Goal: Book appointment/travel/reservation

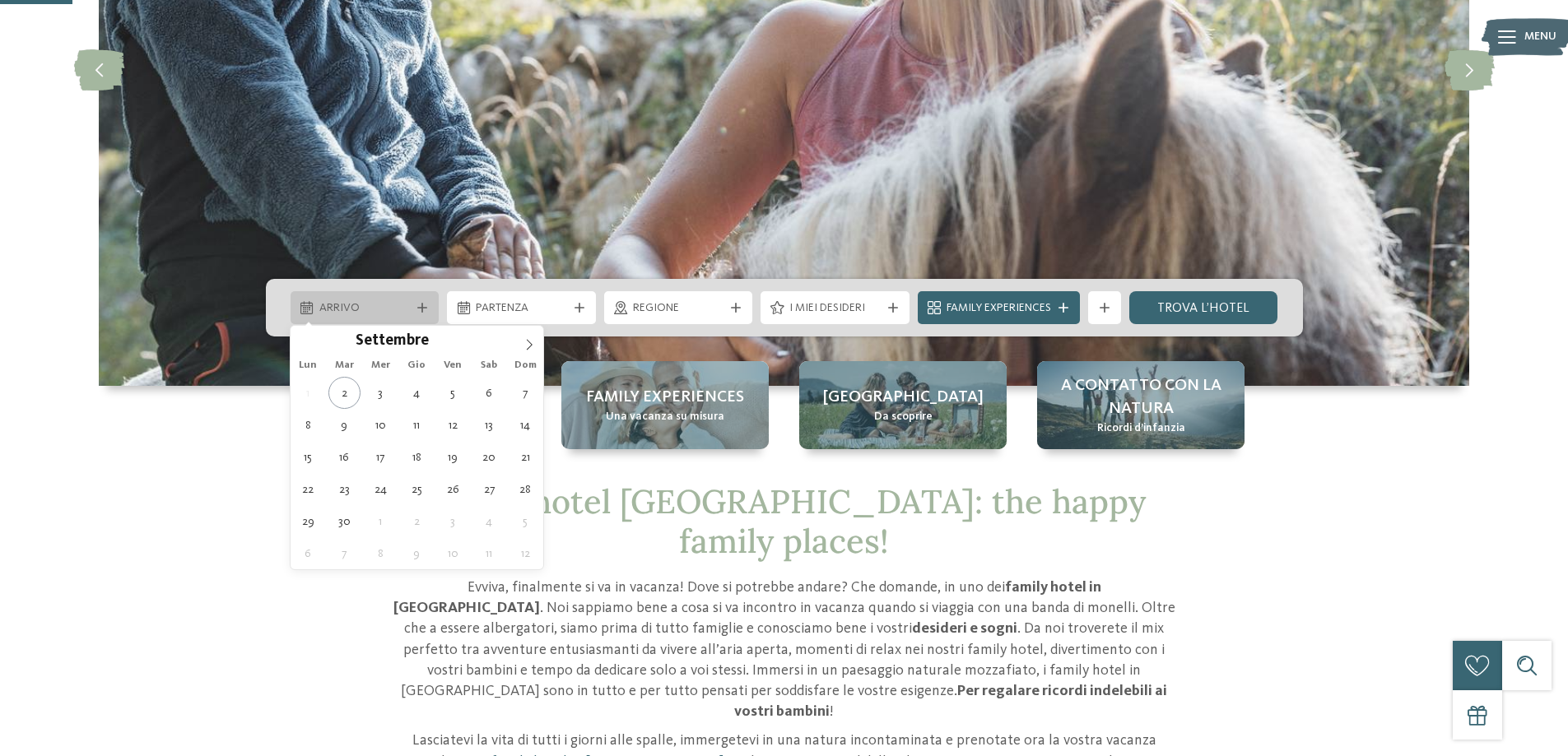
click at [371, 309] on span "Arrivo" at bounding box center [364, 309] width 91 height 17
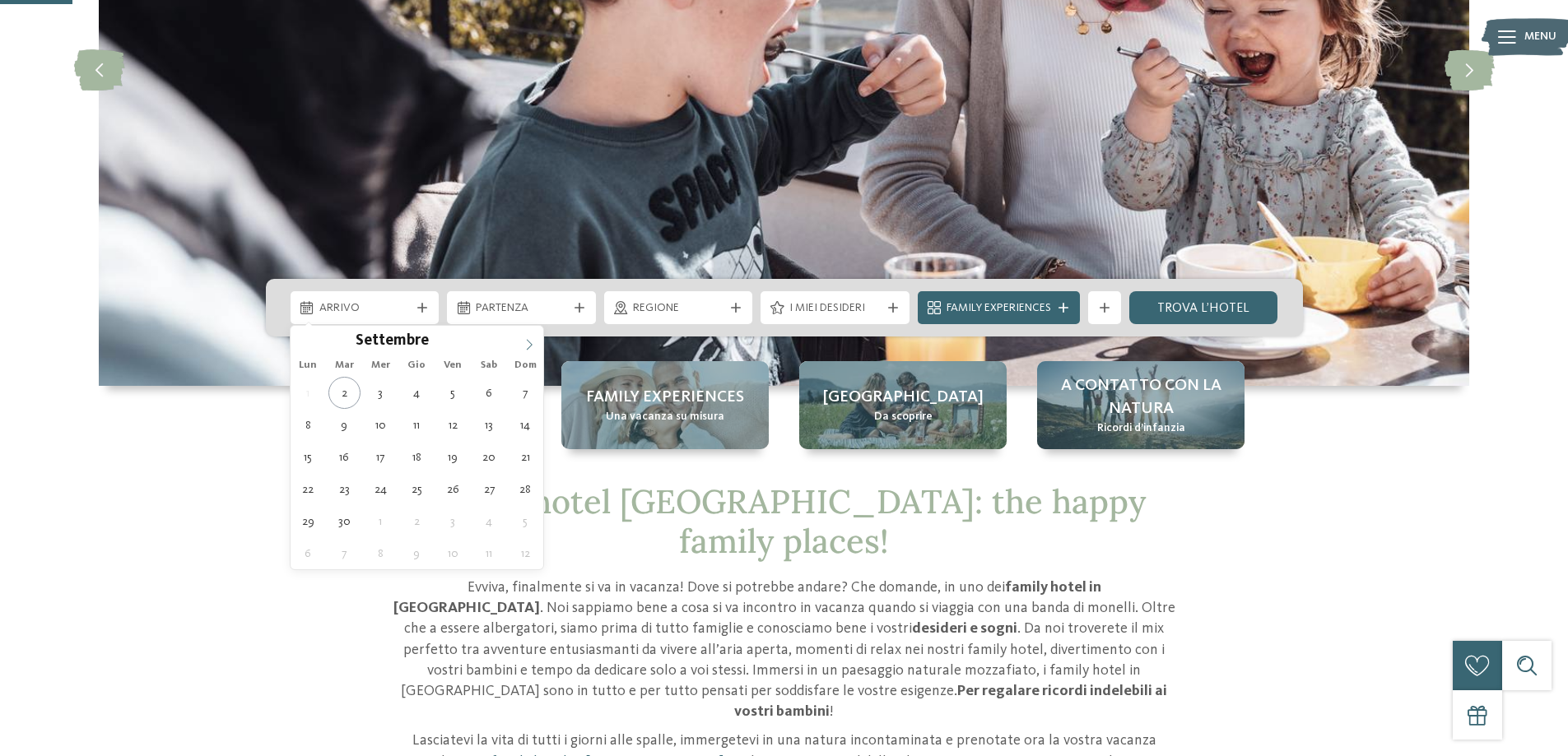
click at [527, 343] on icon at bounding box center [529, 344] width 11 height 11
click at [528, 344] on icon at bounding box center [529, 344] width 11 height 11
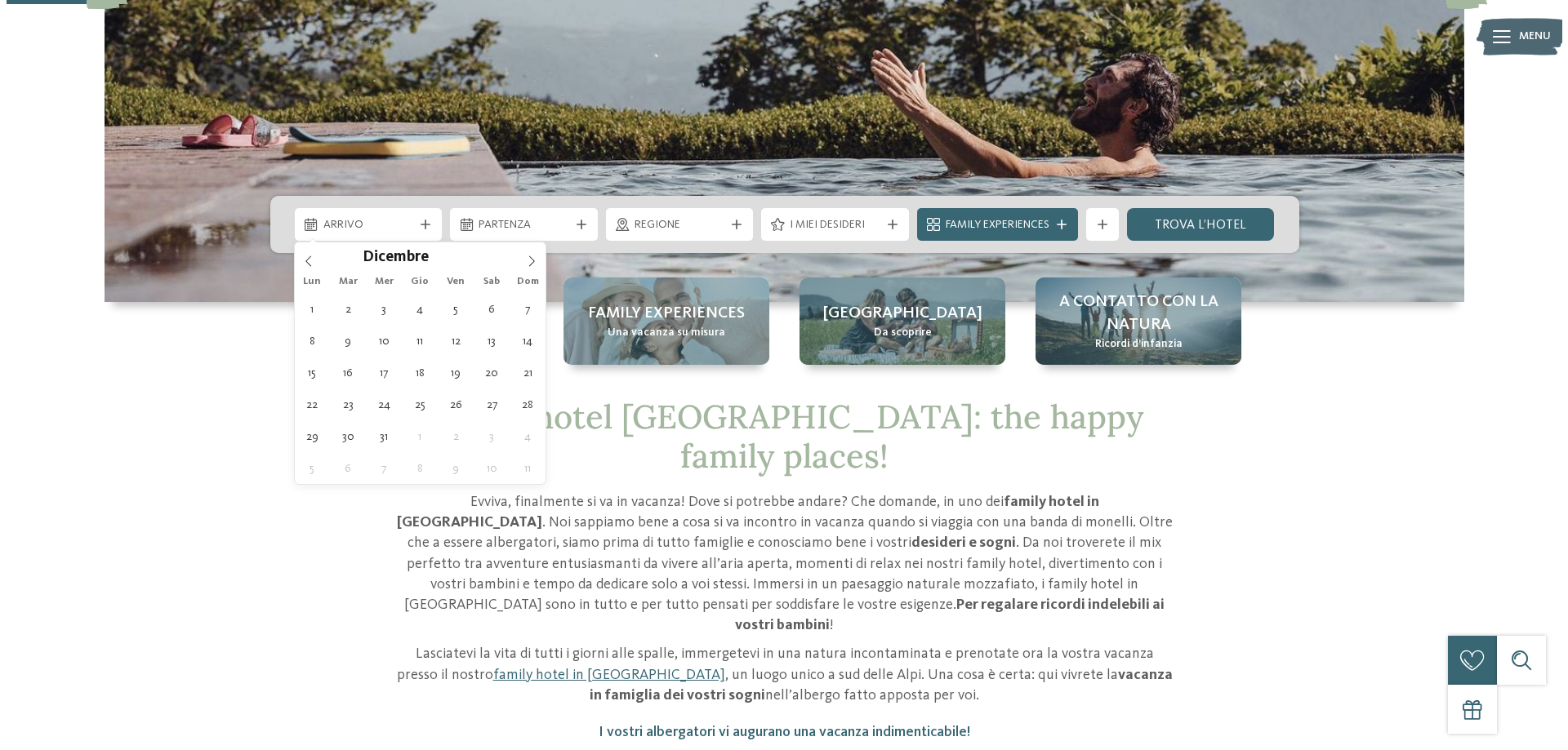
scroll to position [408, 0]
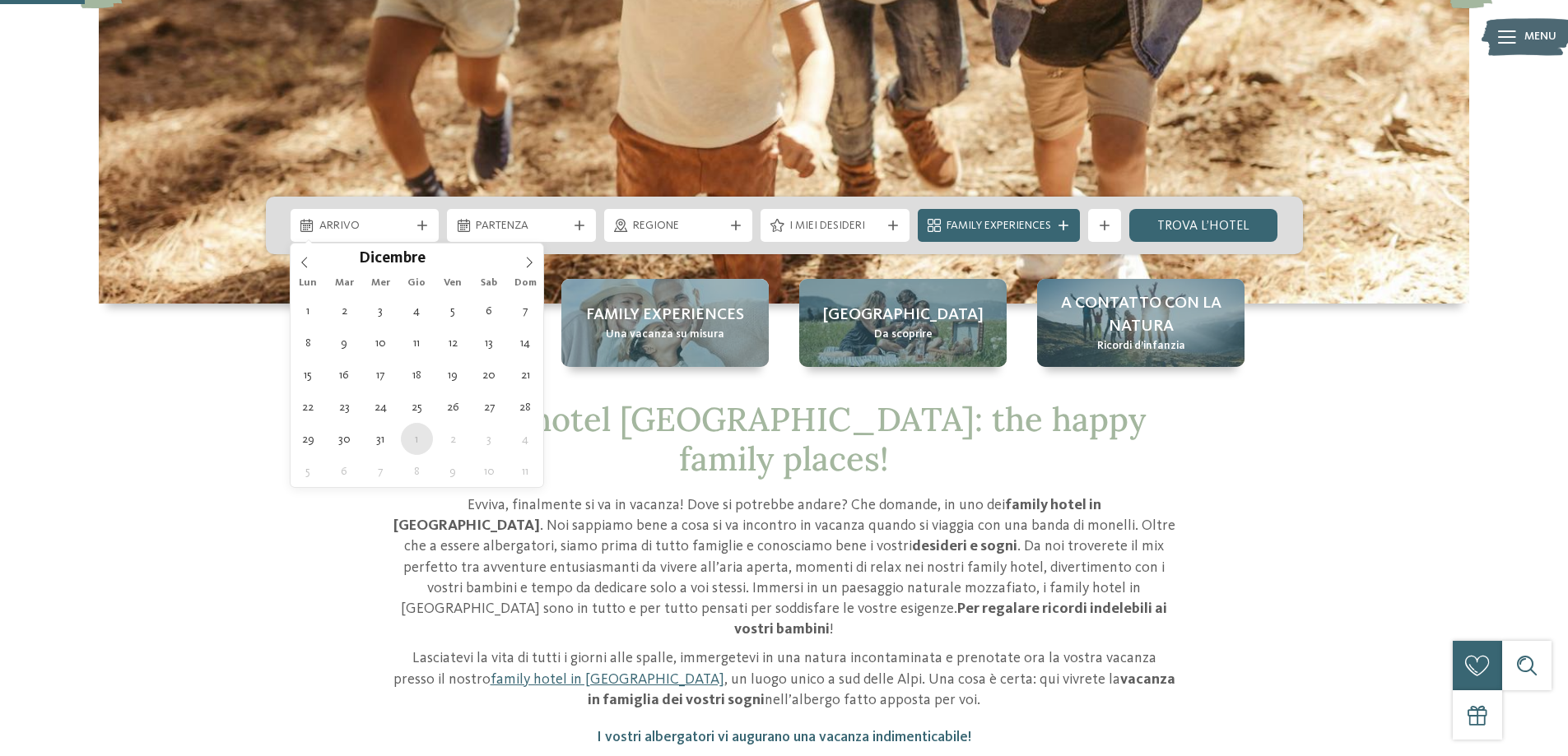
type div "[DATE]"
type input "****"
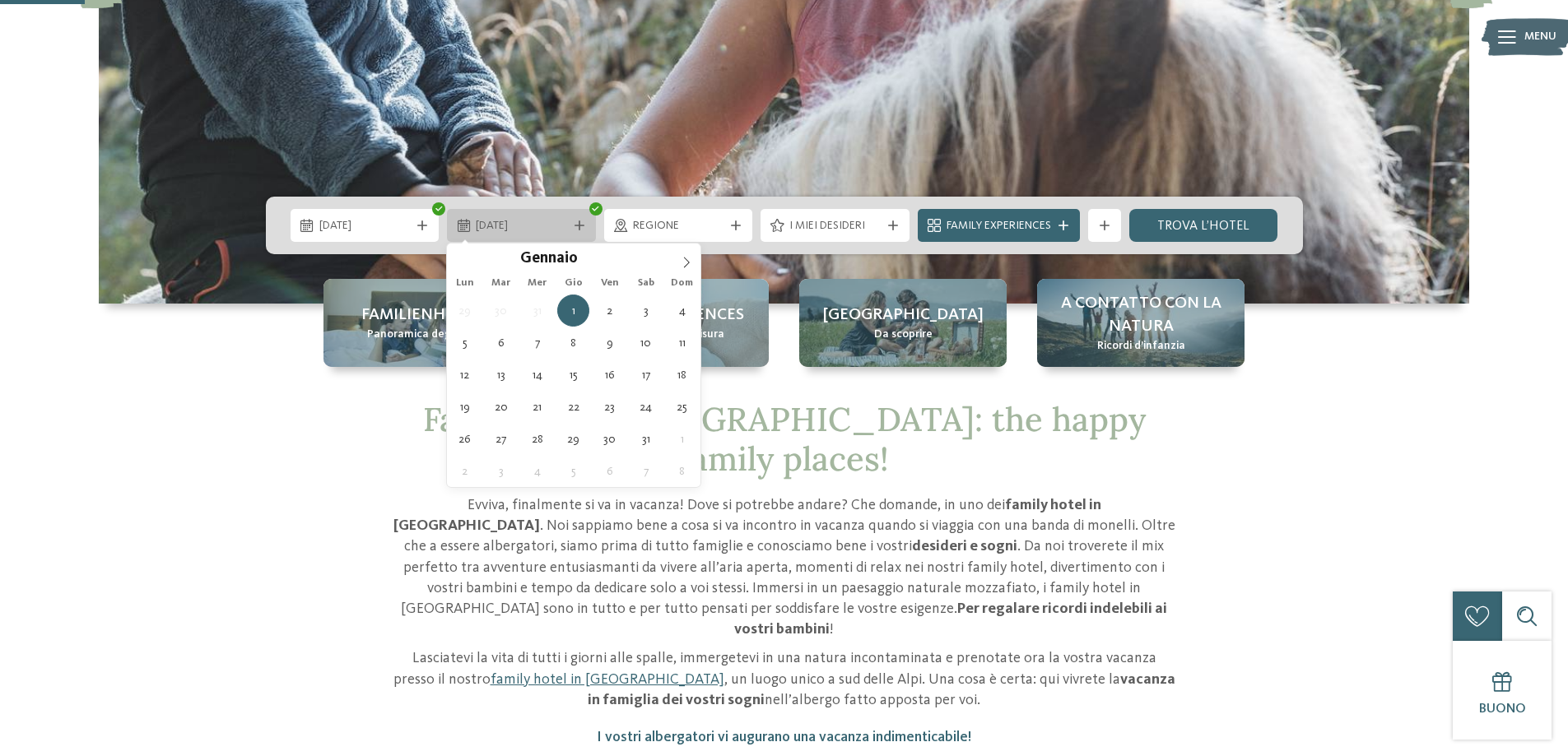
click at [493, 235] on div "[DATE]" at bounding box center [521, 225] width 149 height 33
click at [499, 222] on span "[DATE]" at bounding box center [521, 226] width 91 height 17
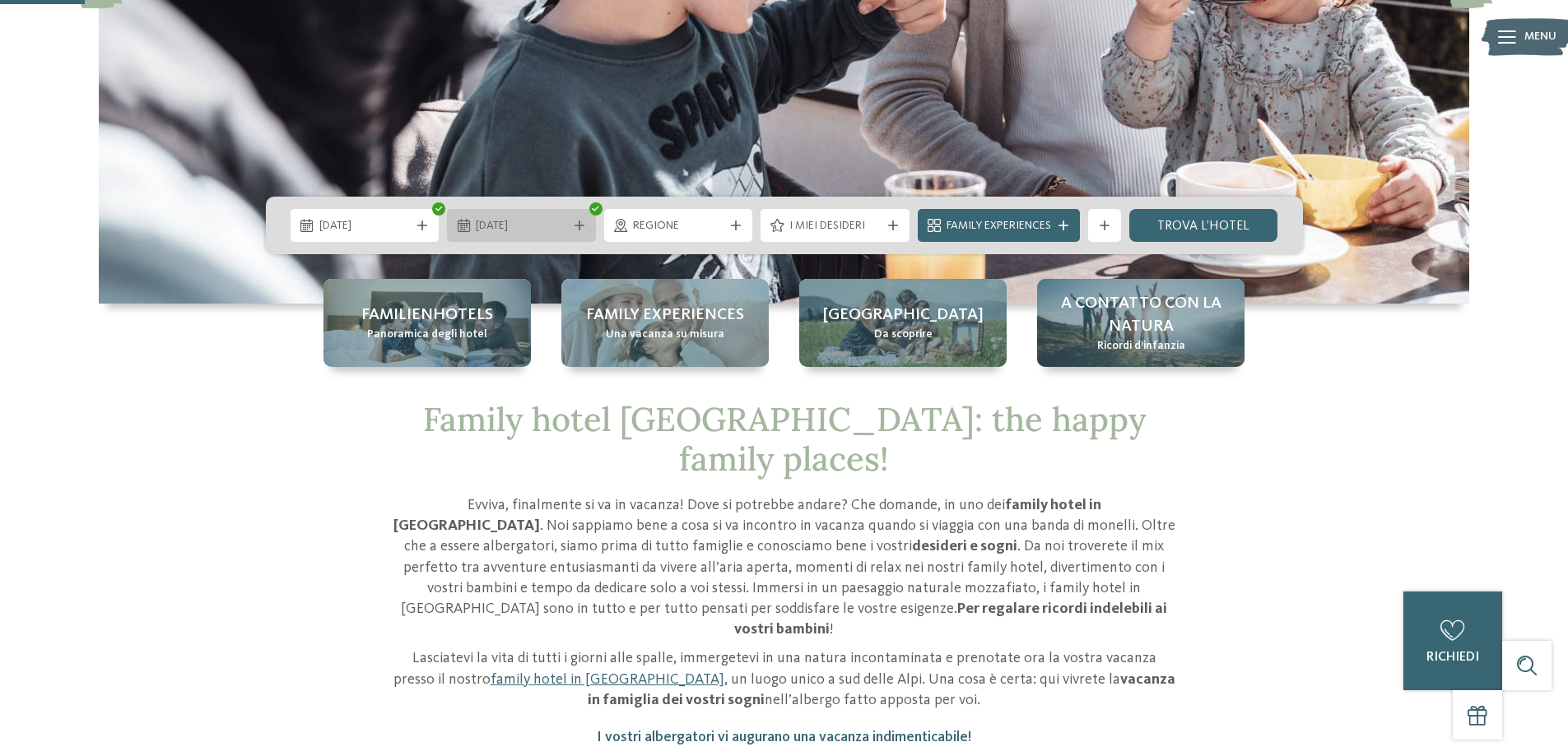
click at [499, 228] on span "[DATE]" at bounding box center [521, 226] width 91 height 17
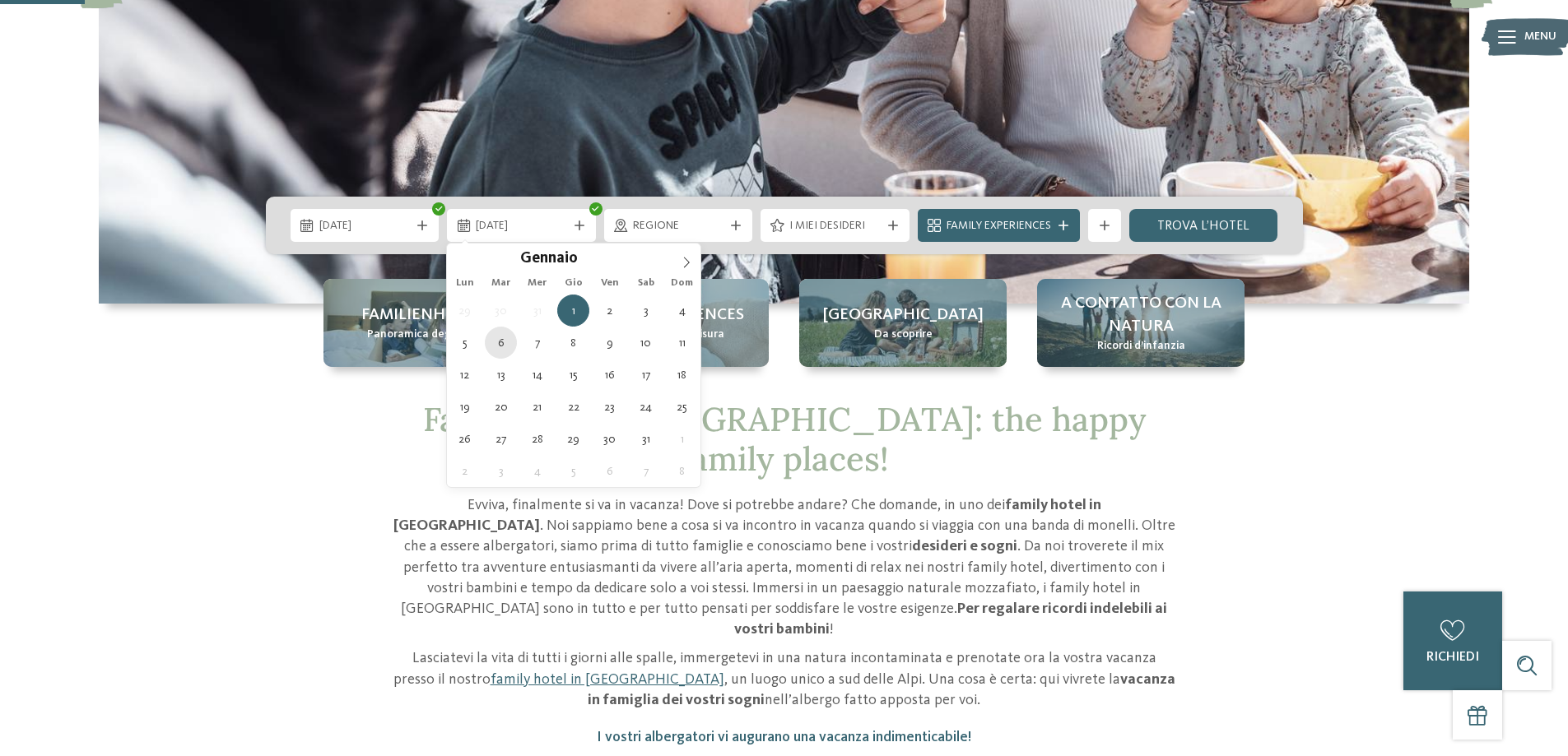
type div "[DATE]"
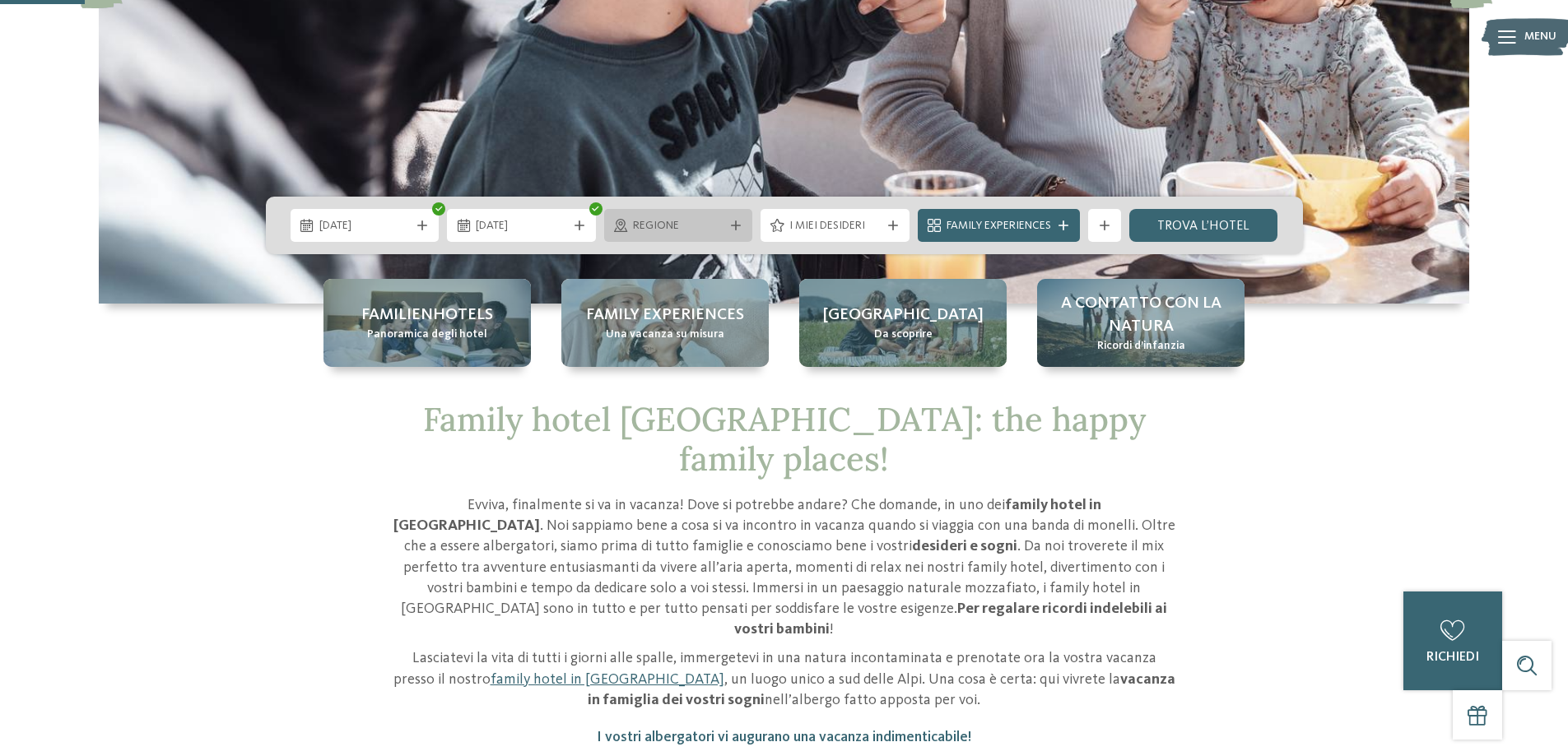
click at [629, 226] on div "Regione" at bounding box center [678, 225] width 100 height 18
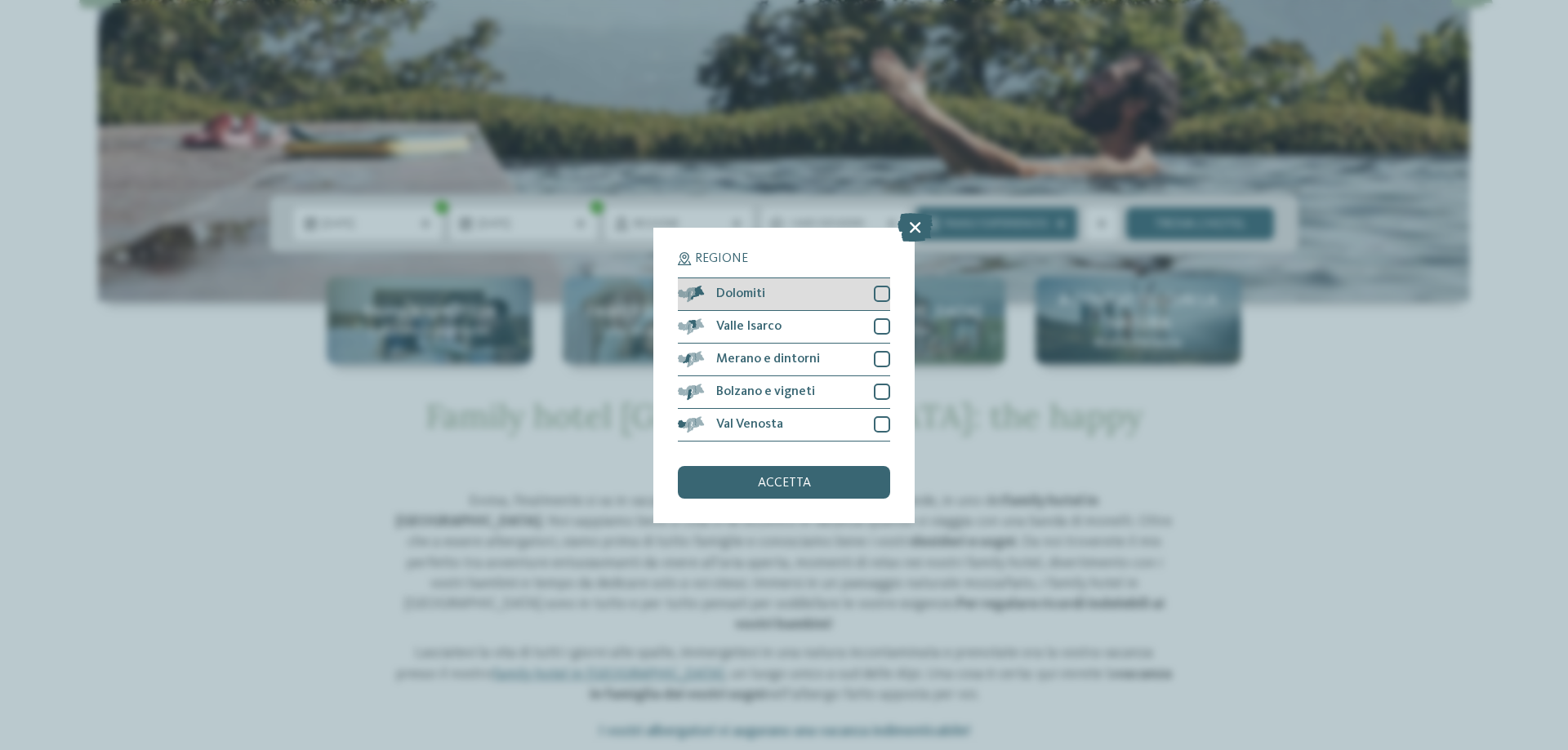
click at [885, 295] on div at bounding box center [882, 294] width 17 height 17
click at [828, 481] on div "accetta" at bounding box center [784, 482] width 212 height 32
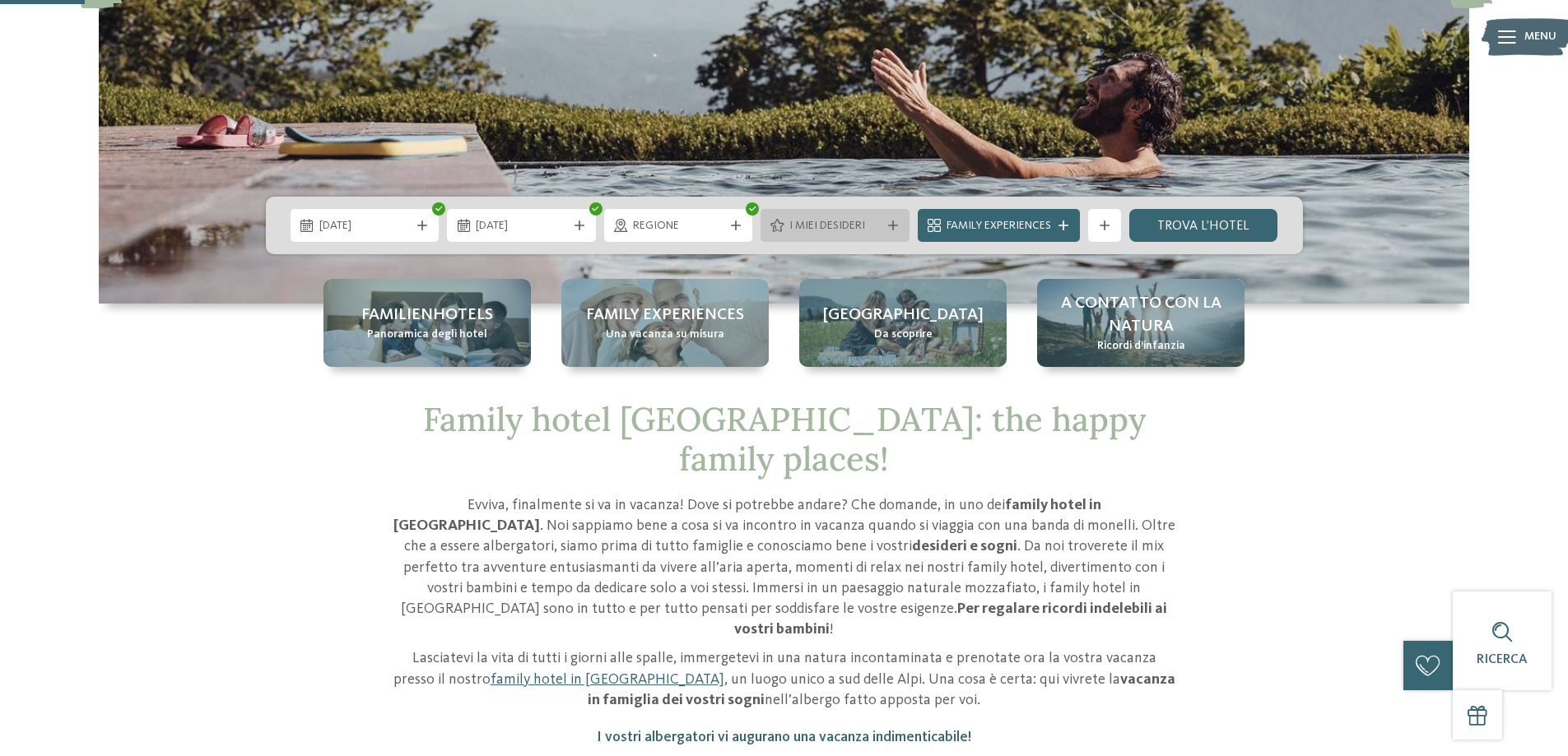
click at [799, 223] on span "I miei desideri" at bounding box center [835, 226] width 91 height 17
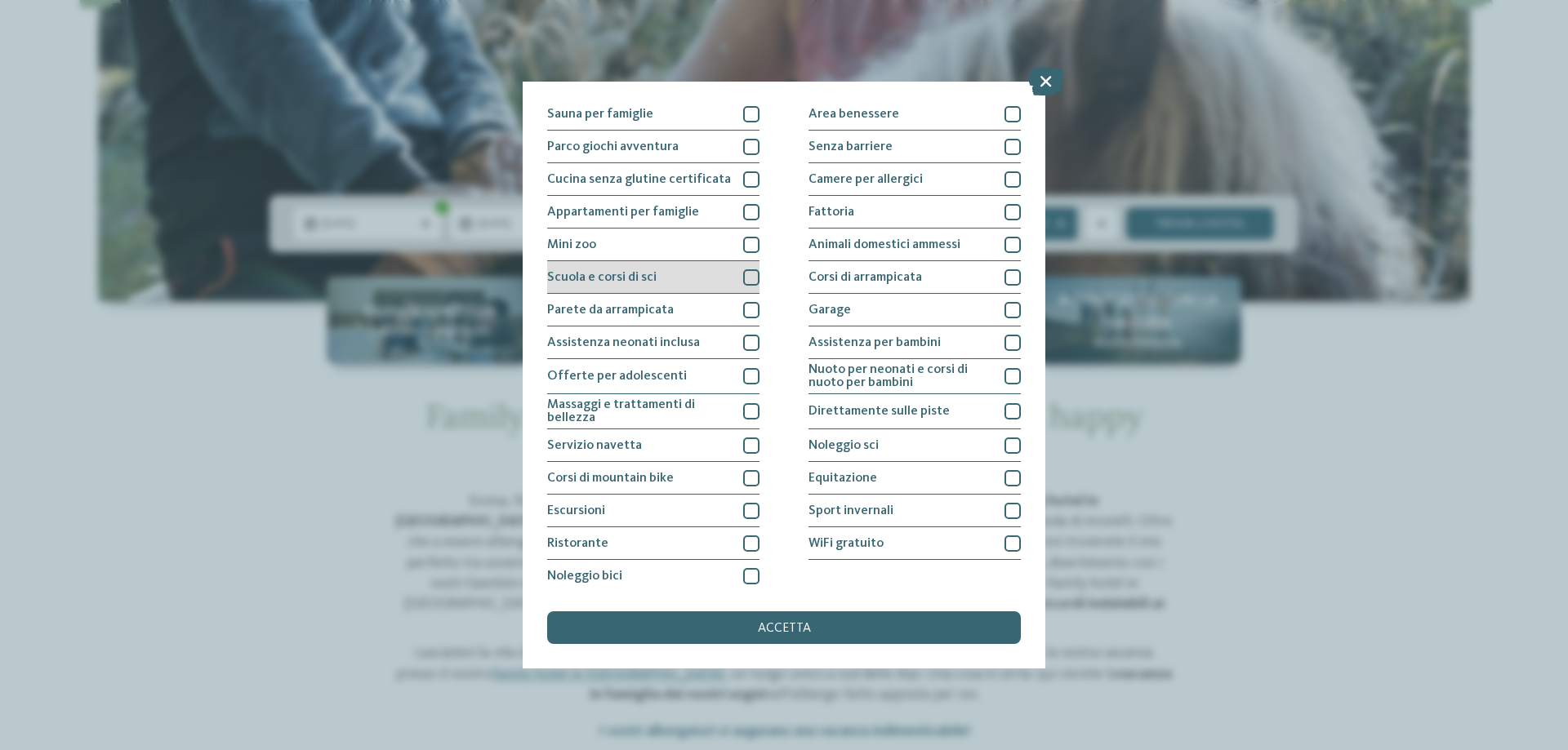
scroll to position [108, 0]
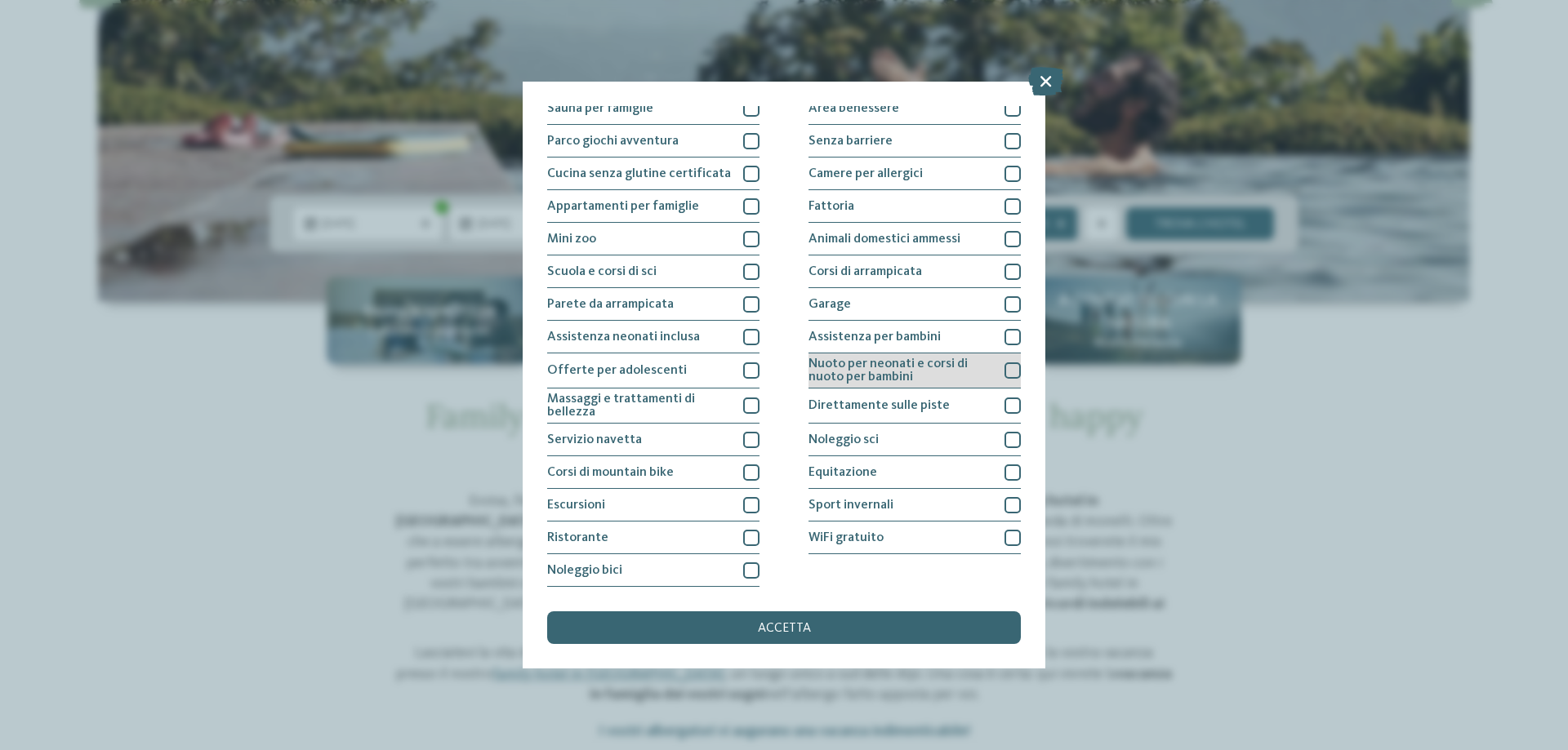
click at [1005, 371] on div at bounding box center [1013, 370] width 17 height 17
click at [1006, 332] on div at bounding box center [1013, 337] width 17 height 17
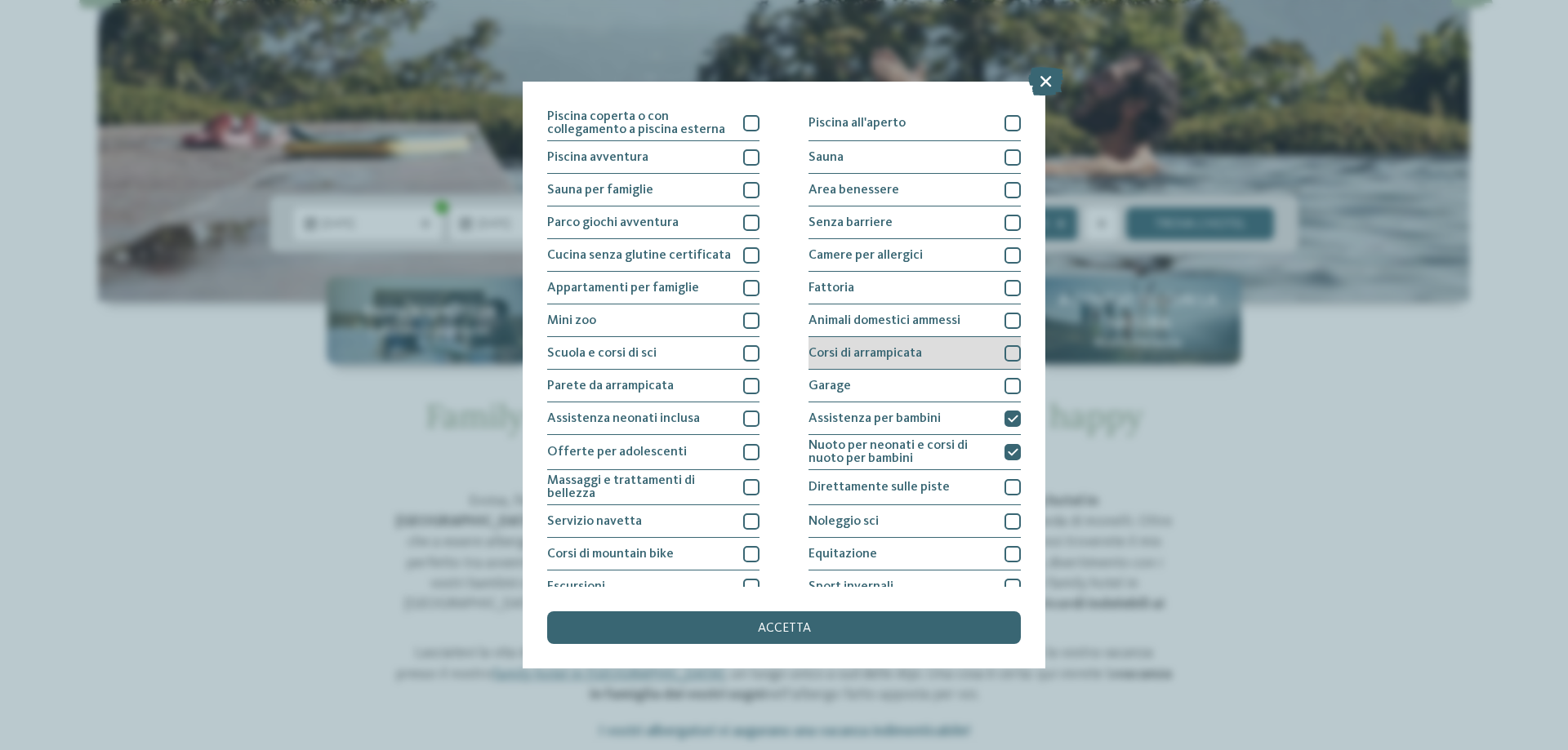
scroll to position [0, 0]
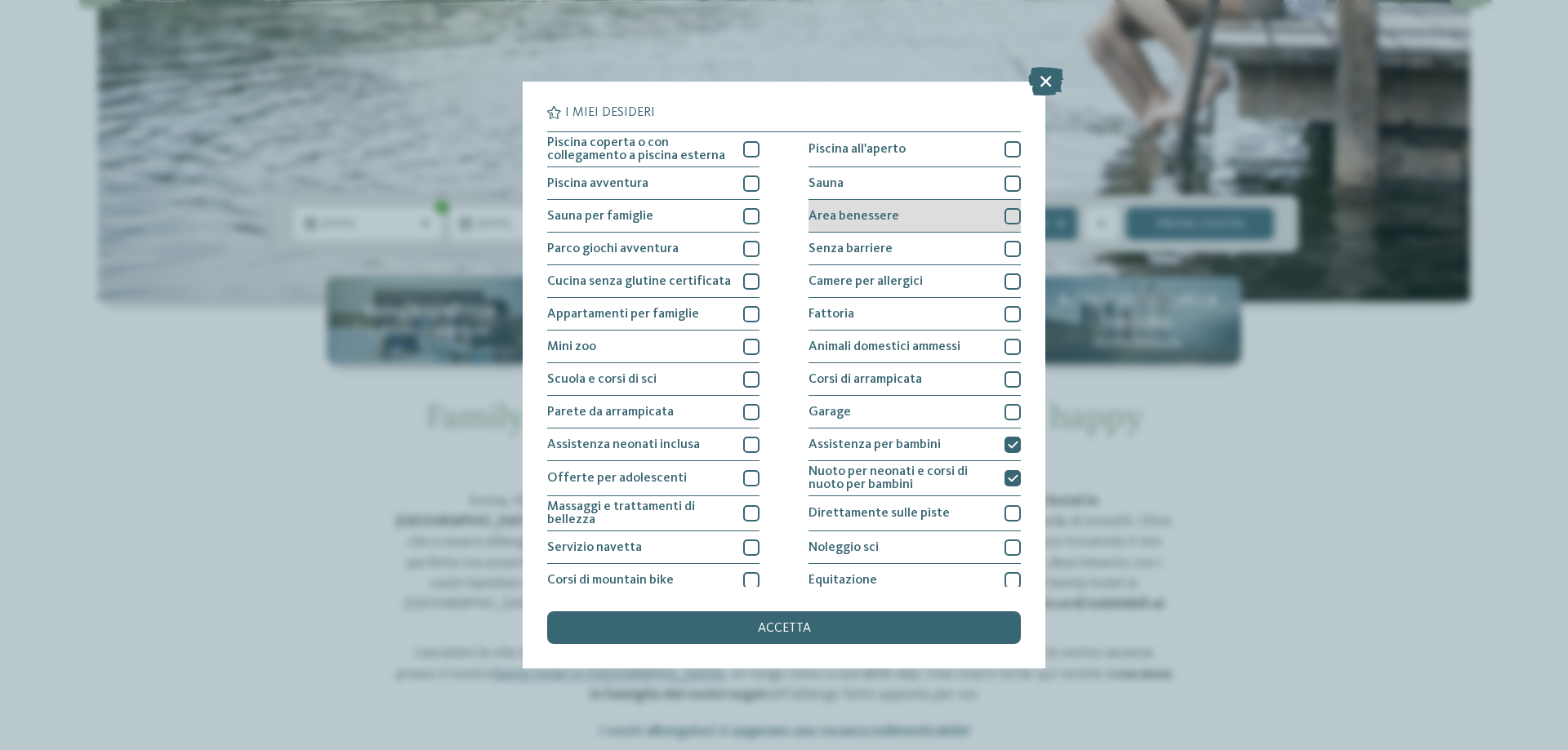
click at [835, 213] on span "Area benessere" at bounding box center [854, 216] width 90 height 13
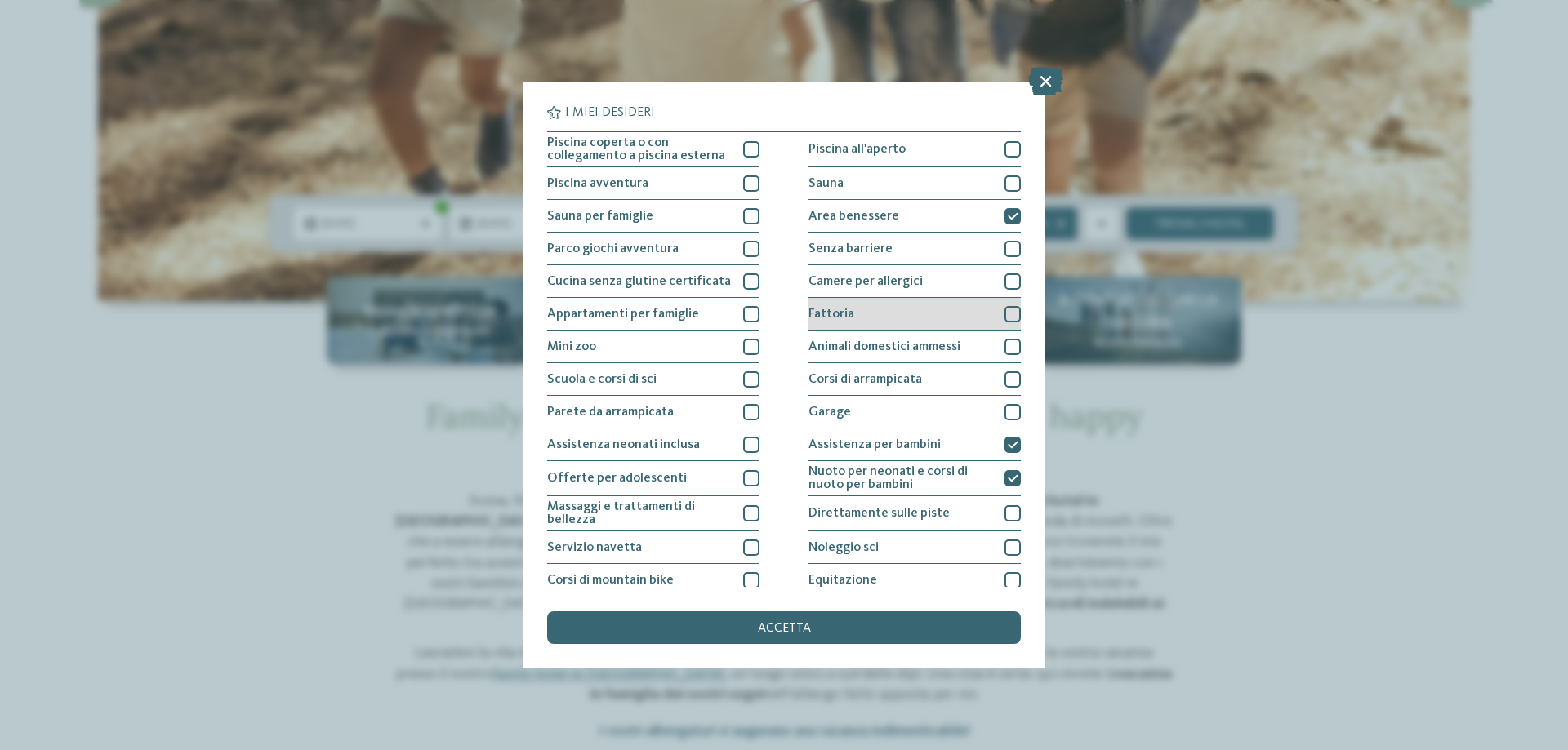
click at [845, 319] on span "Fattoria" at bounding box center [832, 314] width 46 height 13
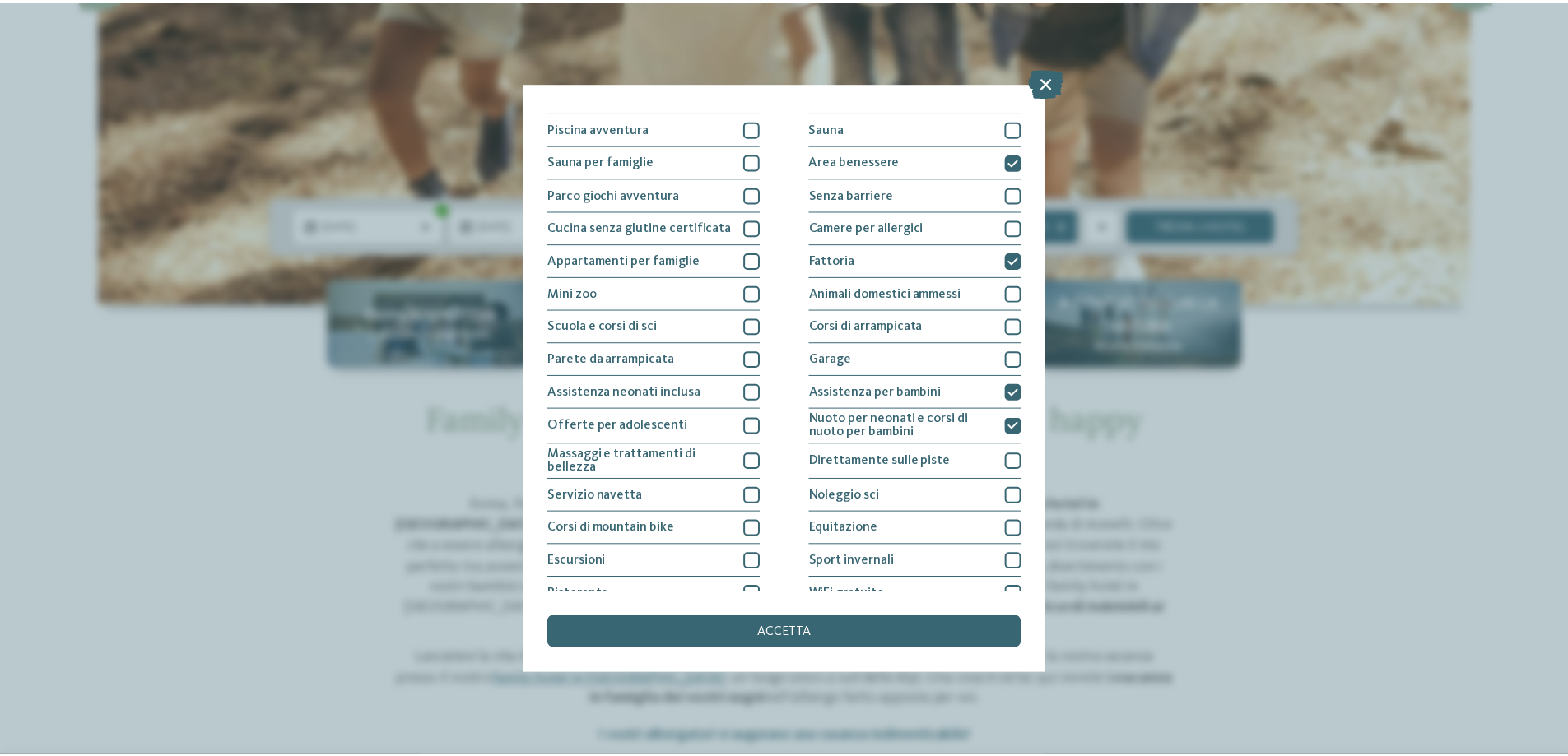
scroll to position [109, 0]
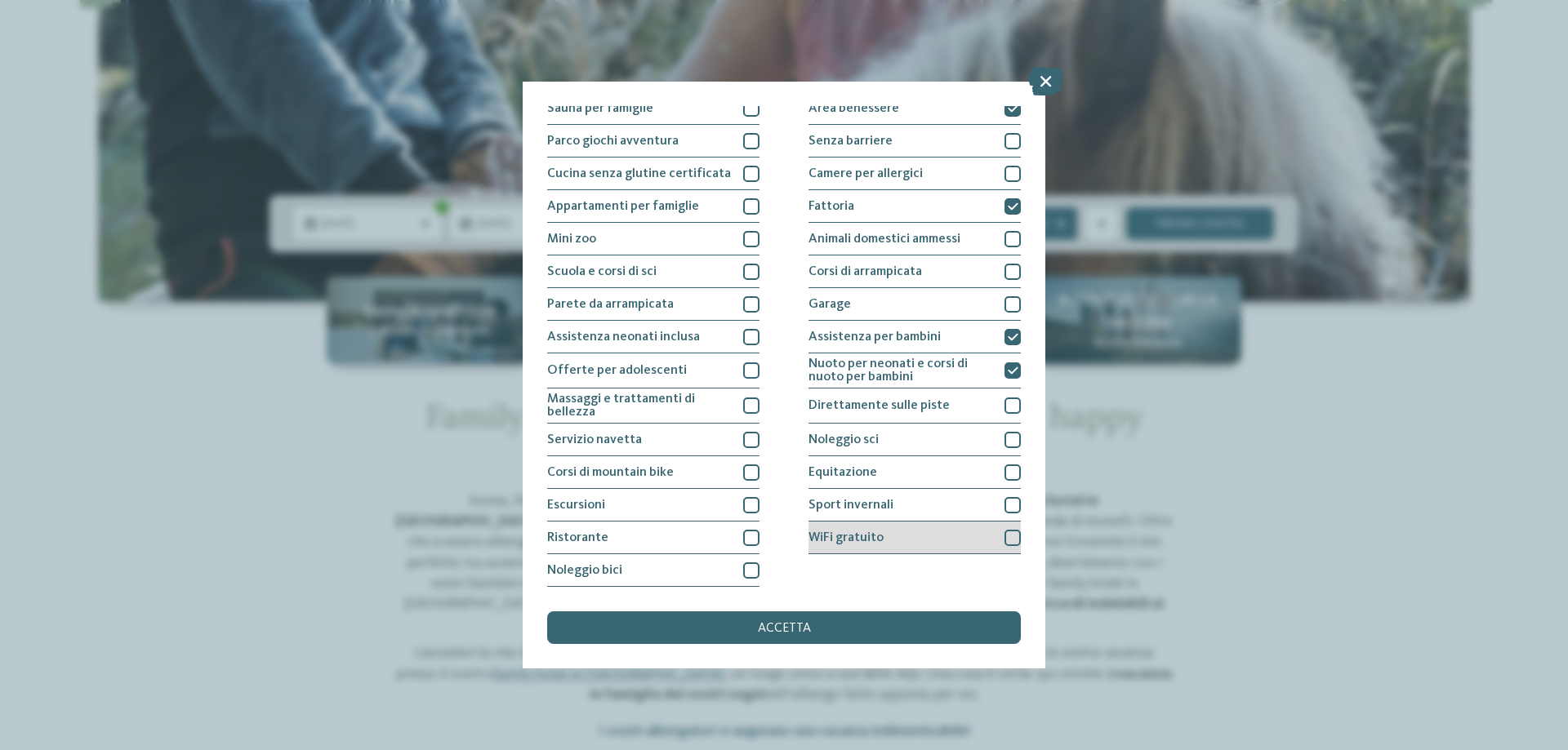
click at [829, 540] on span "WiFi gratuito" at bounding box center [847, 538] width 75 height 13
click at [764, 628] on span "accetta" at bounding box center [784, 628] width 54 height 13
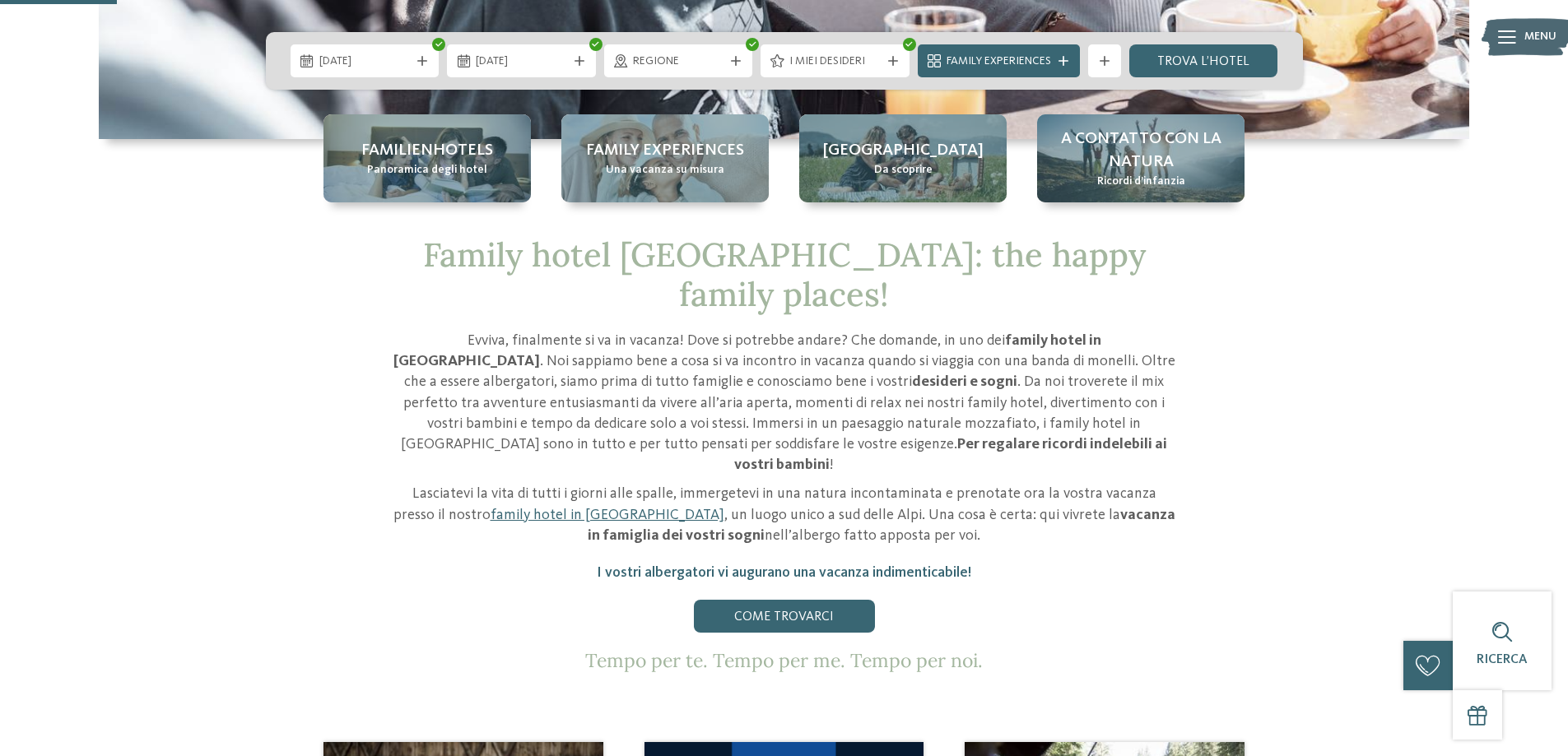
scroll to position [493, 0]
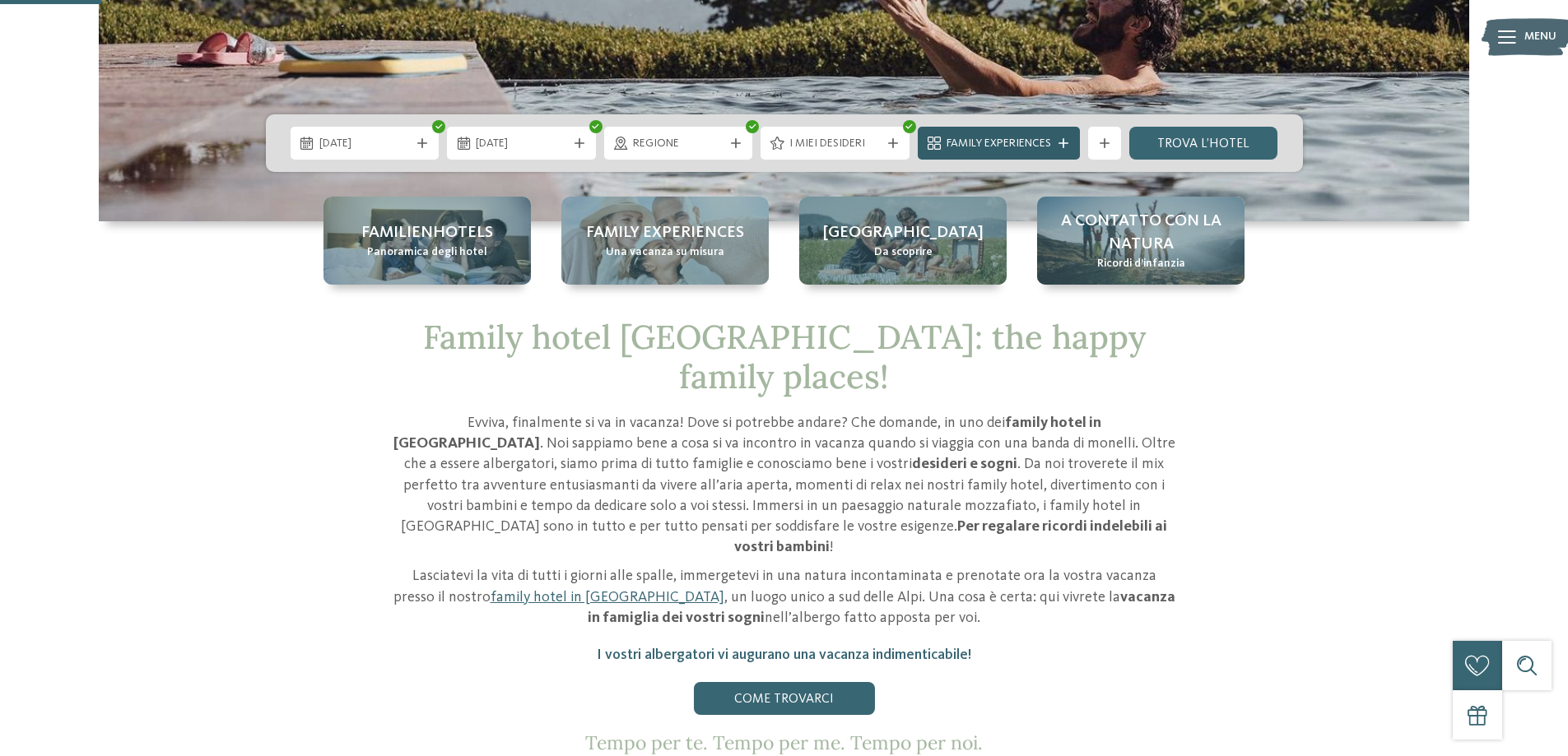
click at [1013, 142] on span "Family Experiences" at bounding box center [998, 144] width 104 height 17
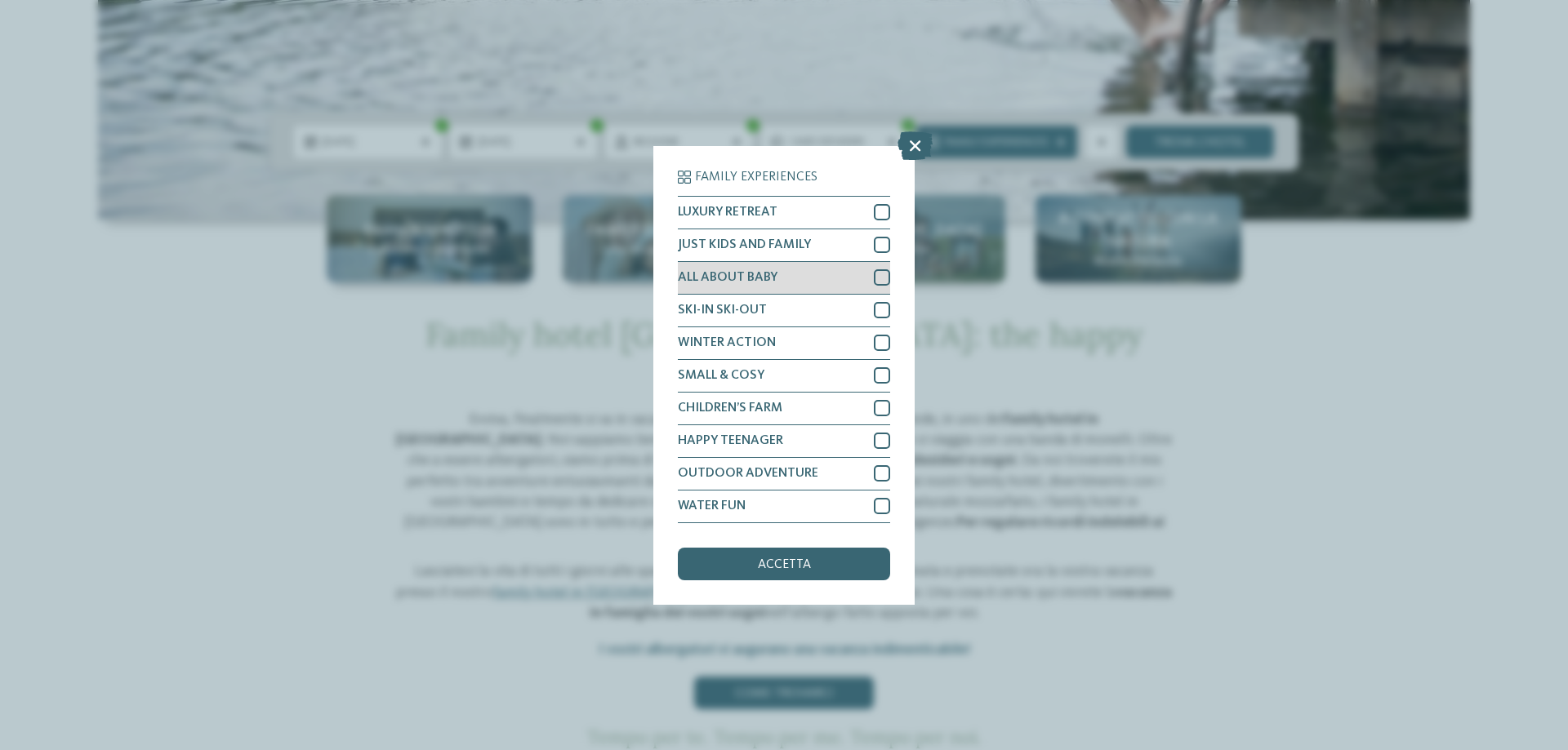
click at [828, 278] on div "ALL ABOUT BABY" at bounding box center [784, 278] width 212 height 32
click at [755, 563] on div "accetta" at bounding box center [784, 564] width 212 height 32
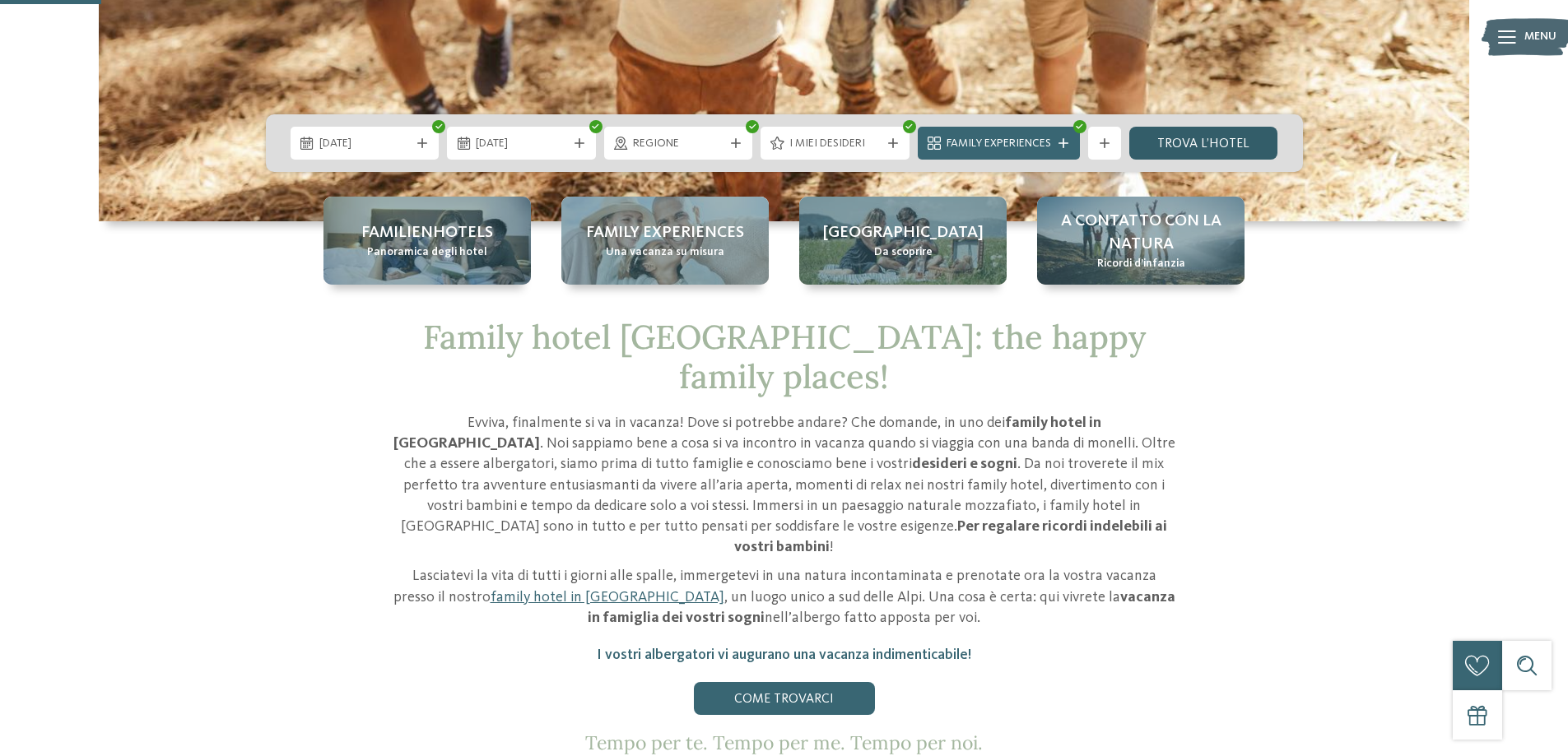
click at [1148, 139] on link "trova l’hotel" at bounding box center [1204, 142] width 149 height 33
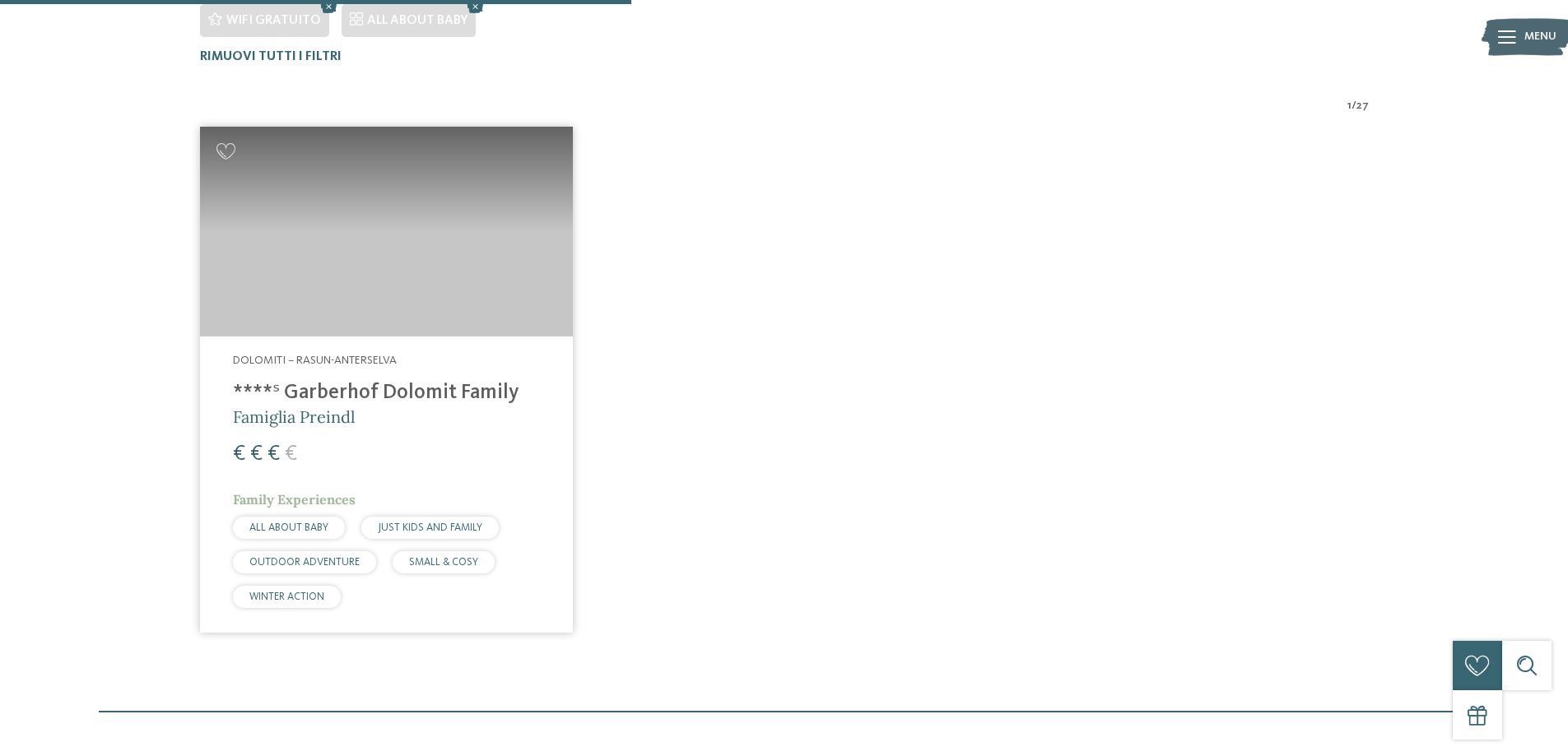
scroll to position [581, 0]
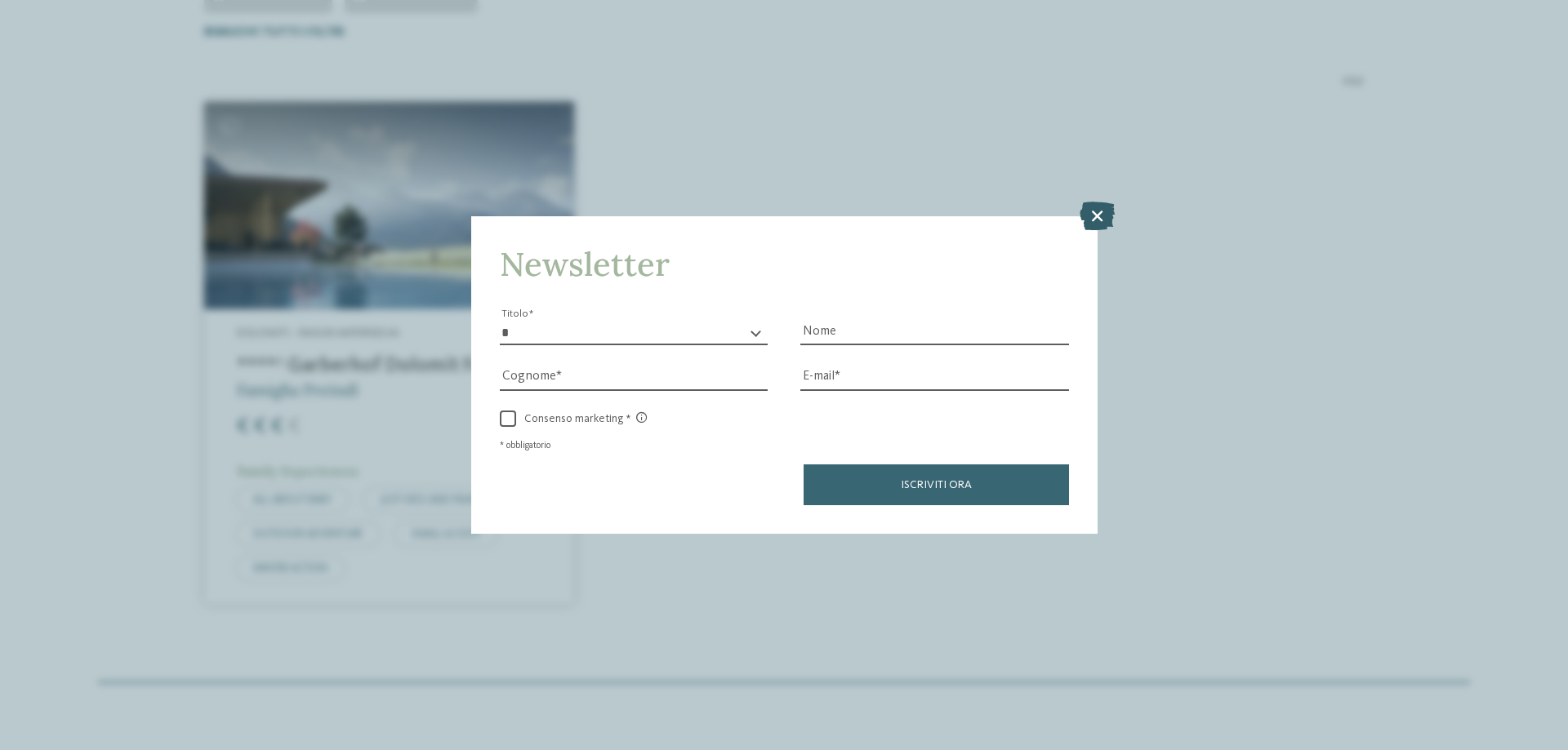
click at [1093, 214] on icon at bounding box center [1098, 216] width 35 height 29
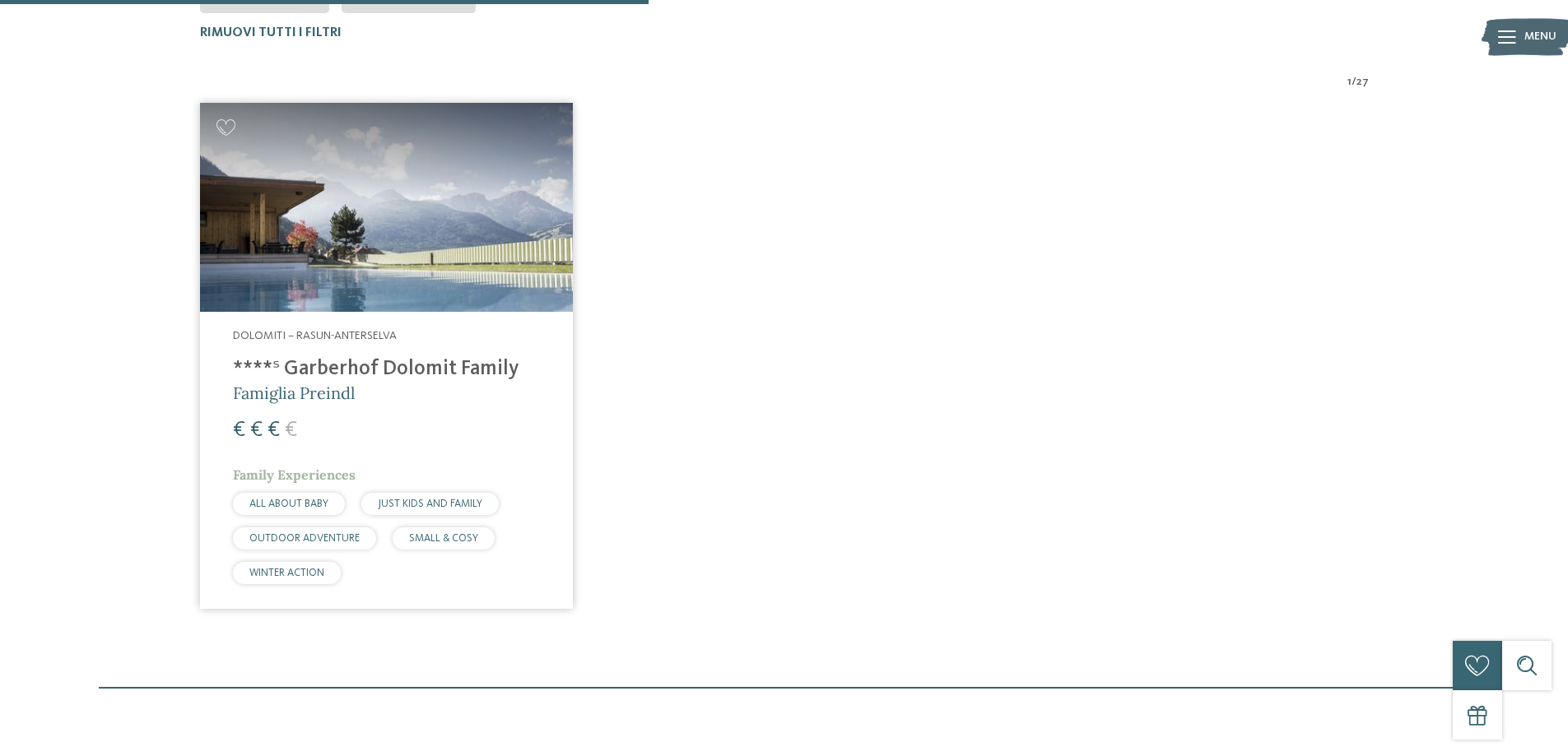
click at [391, 302] on img at bounding box center [386, 207] width 373 height 210
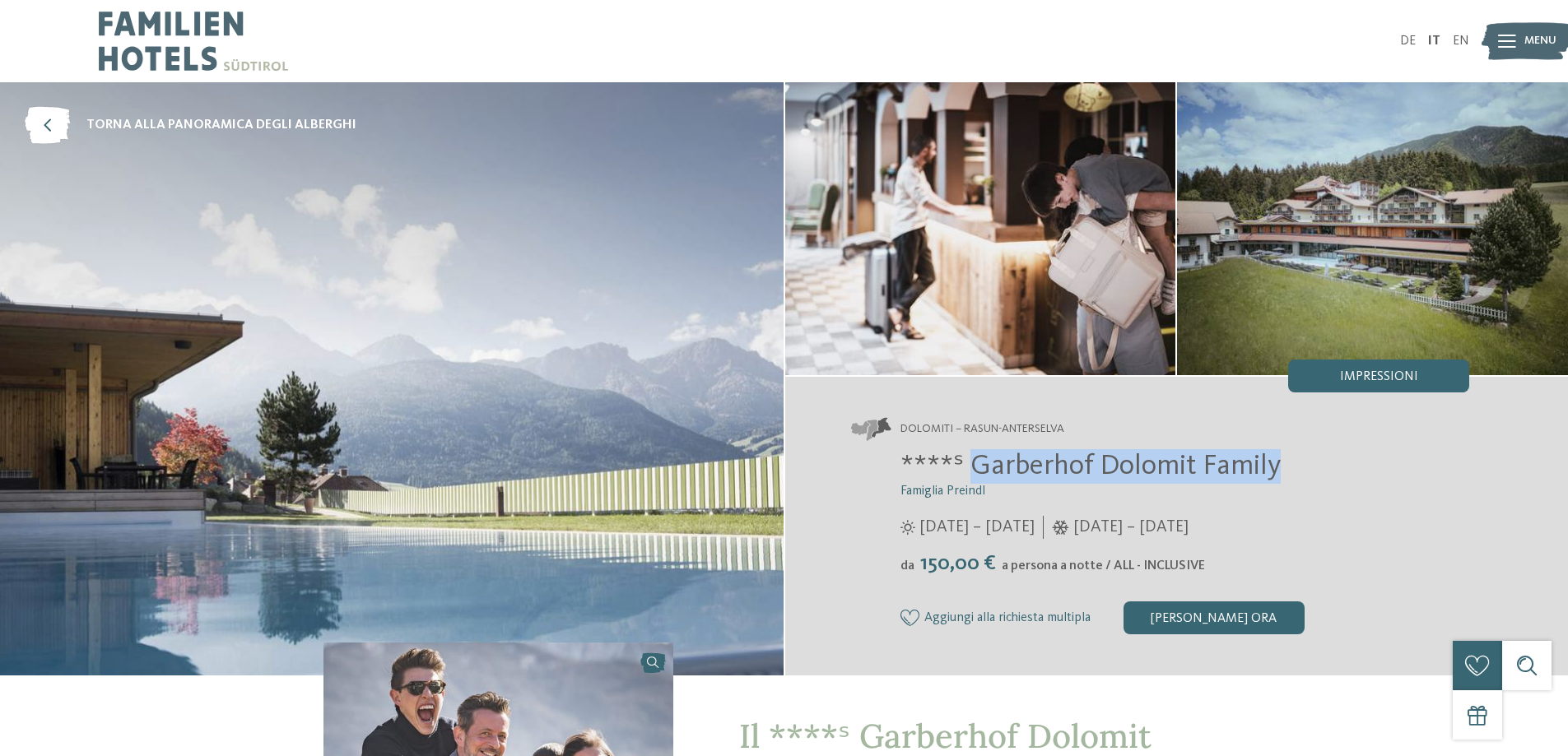
drag, startPoint x: 1277, startPoint y: 466, endPoint x: 977, endPoint y: 464, distance: 300.0
click at [977, 464] on span "****ˢ Garberhof Dolomit Family" at bounding box center [1090, 466] width 380 height 29
click at [1023, 471] on span "****ˢ Garberhof Dolomit Family" at bounding box center [1090, 466] width 380 height 29
drag, startPoint x: 1282, startPoint y: 473, endPoint x: 971, endPoint y: 472, distance: 311.0
click at [971, 472] on h2 "****ˢ Garberhof Dolomit Family" at bounding box center [1185, 466] width 570 height 34
